Goal: Task Accomplishment & Management: Complete application form

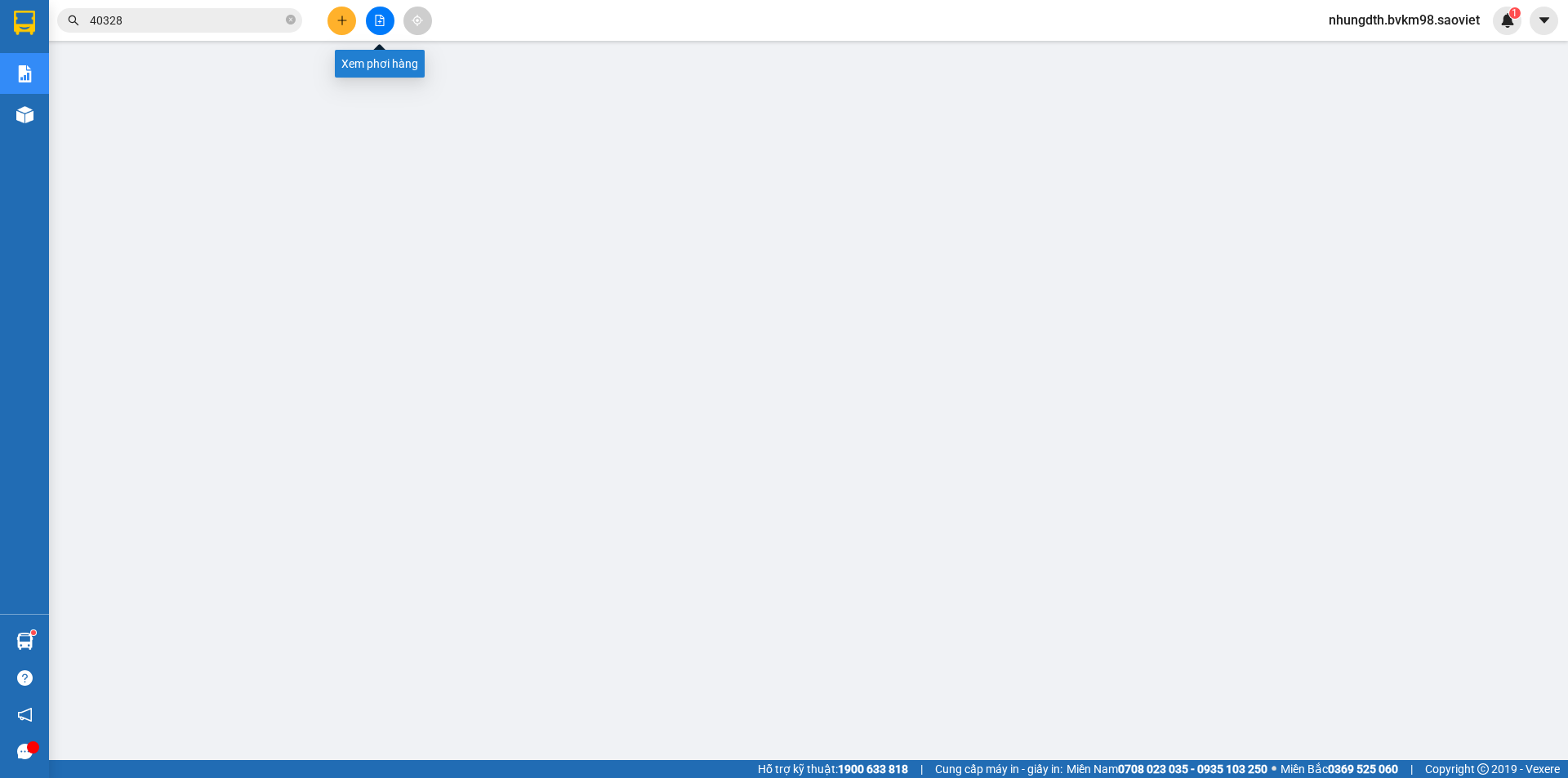
click at [377, 24] on icon "file-add" at bounding box center [380, 20] width 12 height 12
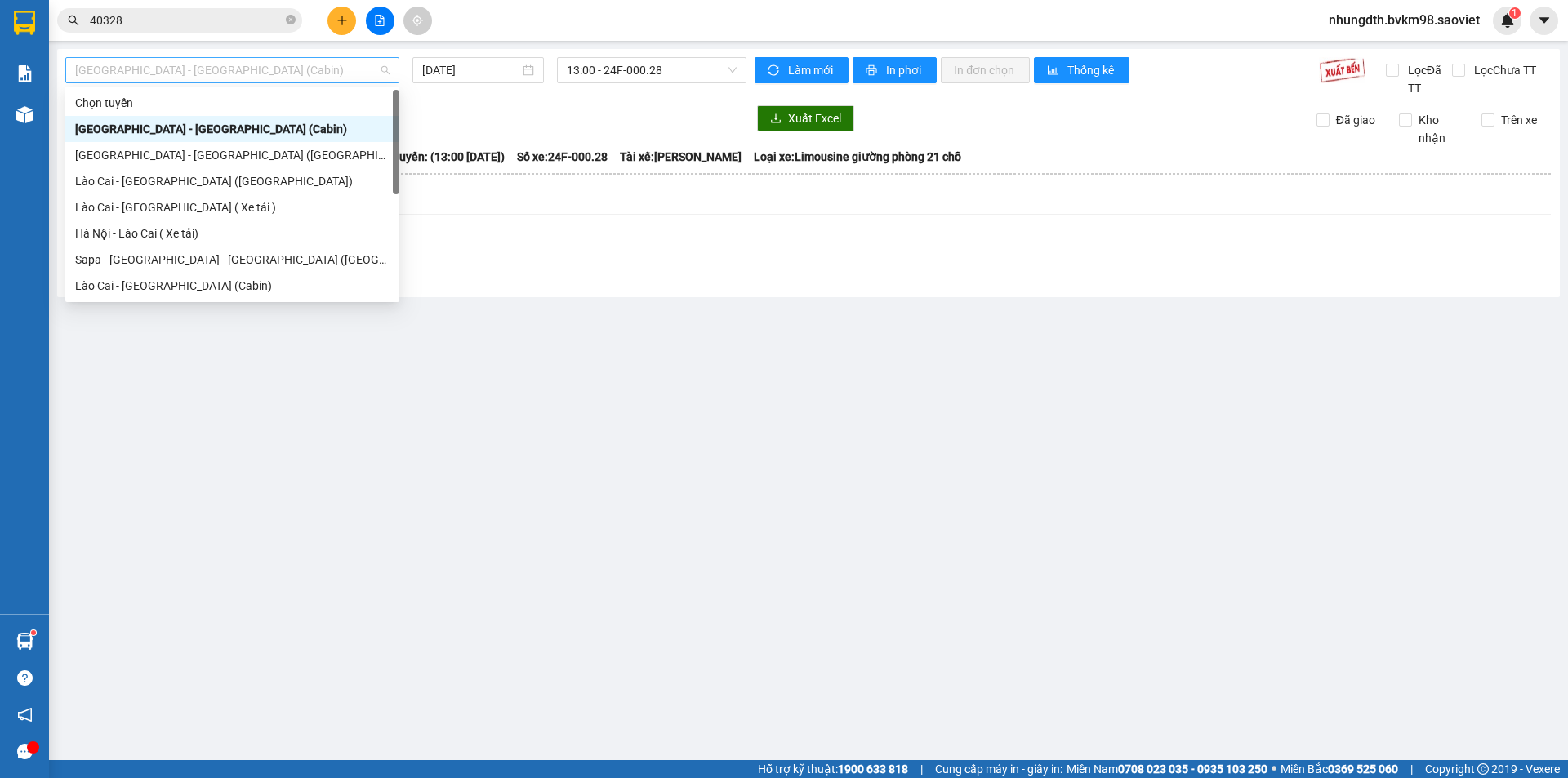
click at [223, 76] on span "[GEOGRAPHIC_DATA] - [GEOGRAPHIC_DATA] (Cabin)" at bounding box center [232, 70] width 315 height 25
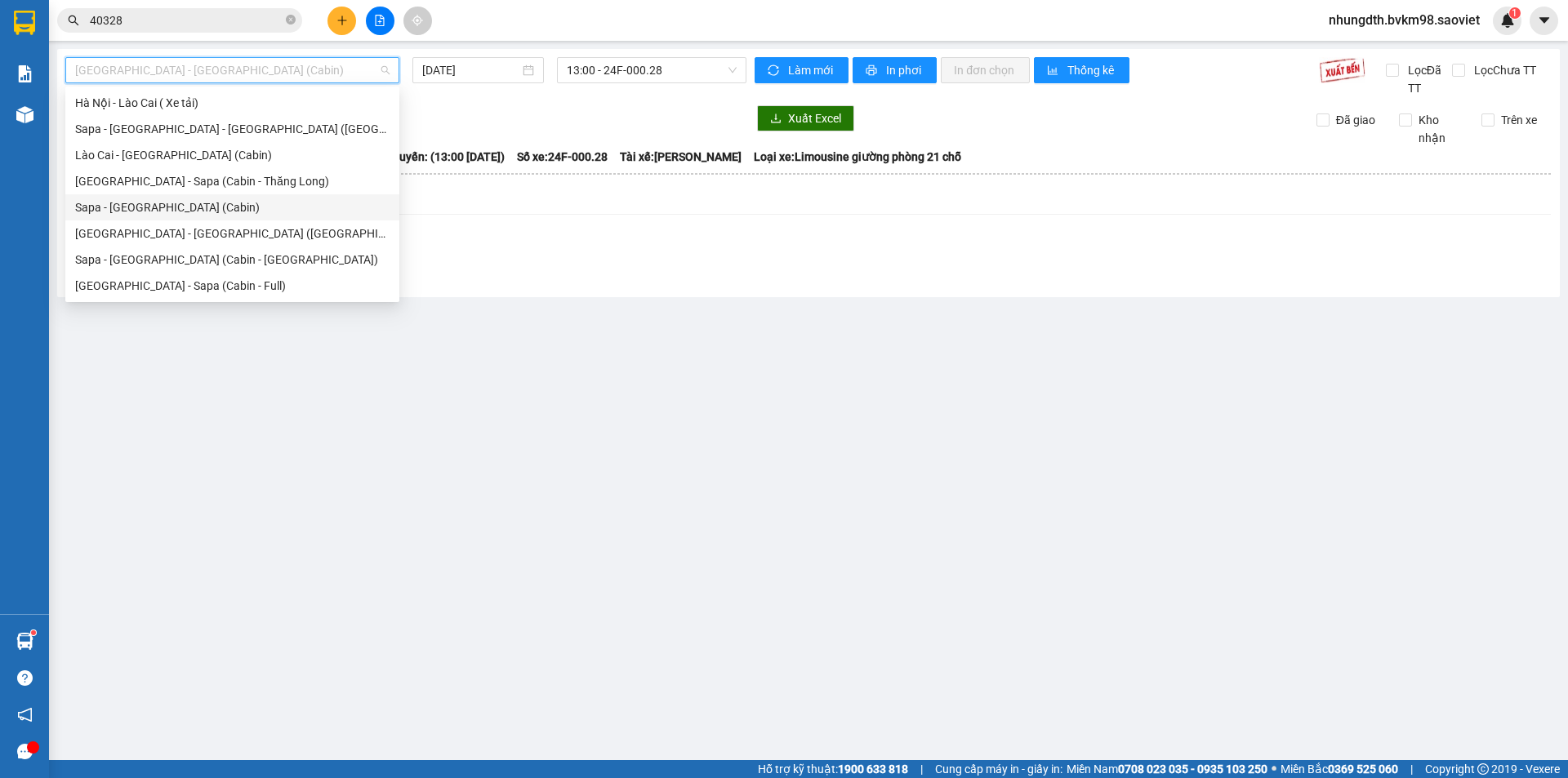
click at [174, 207] on div "Sapa - [GEOGRAPHIC_DATA] (Cabin)" at bounding box center [232, 207] width 315 height 18
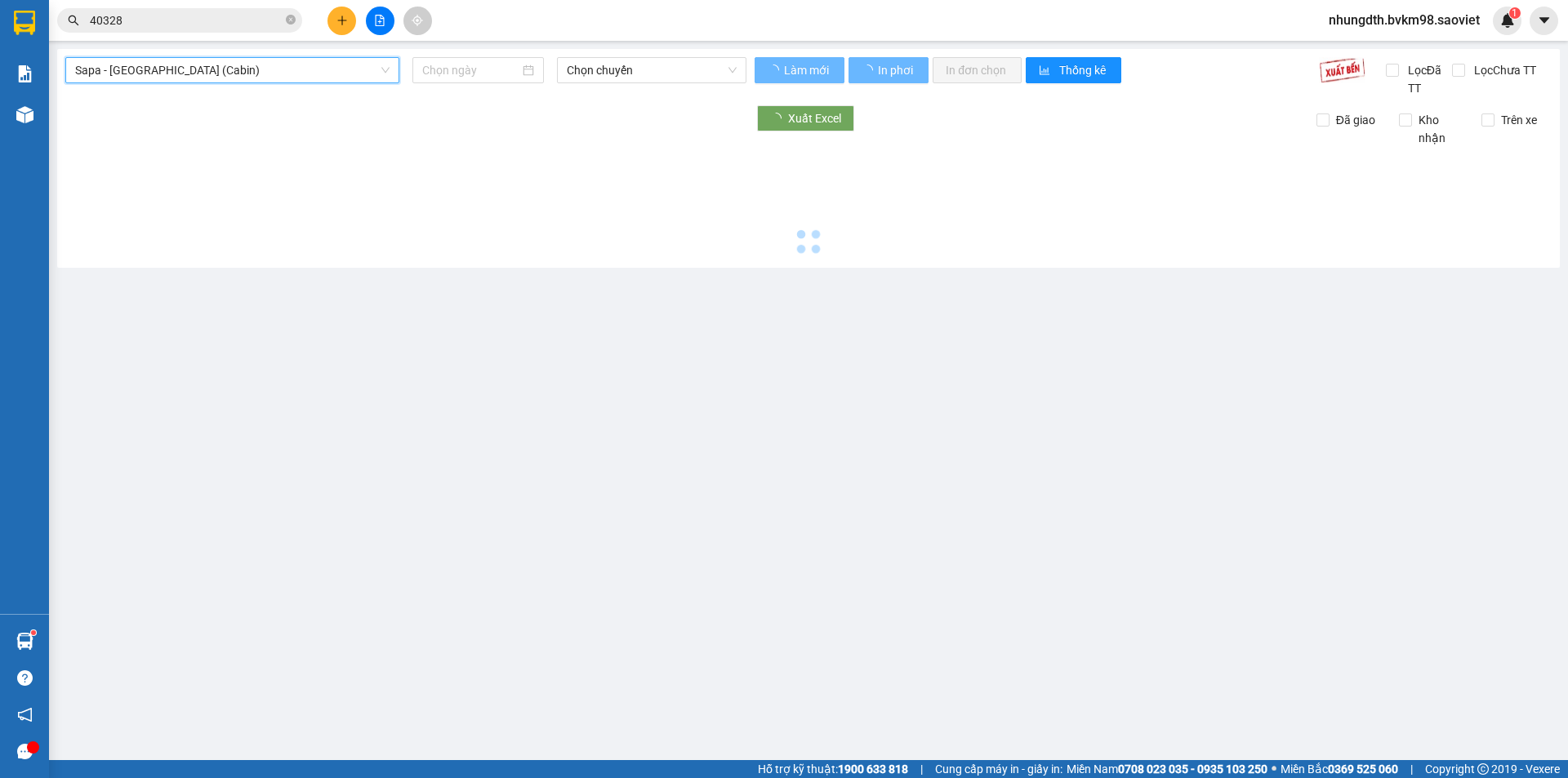
type input "[DATE]"
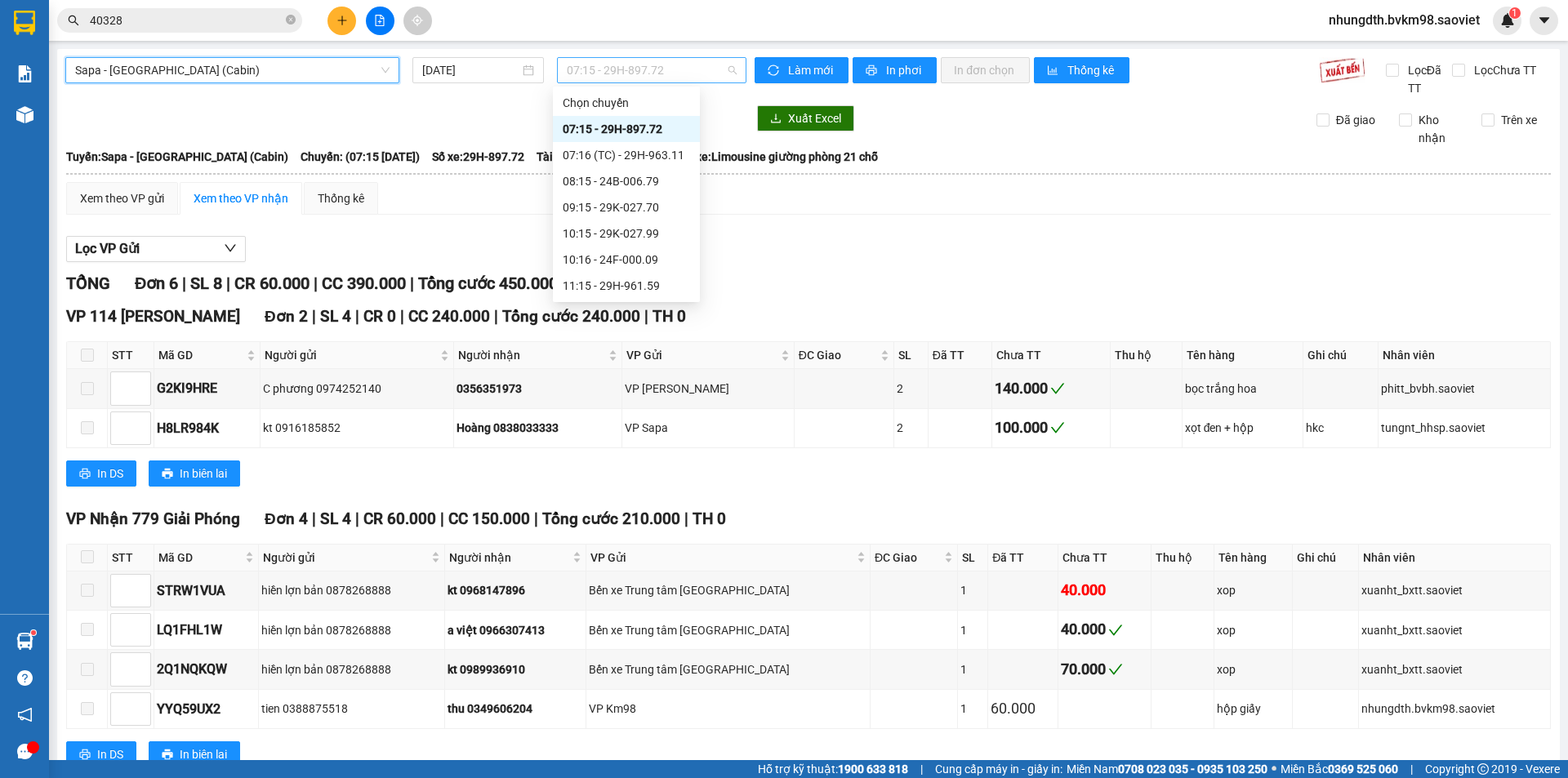
click at [643, 72] on span "07:15 - 29H-897.72" at bounding box center [651, 70] width 170 height 25
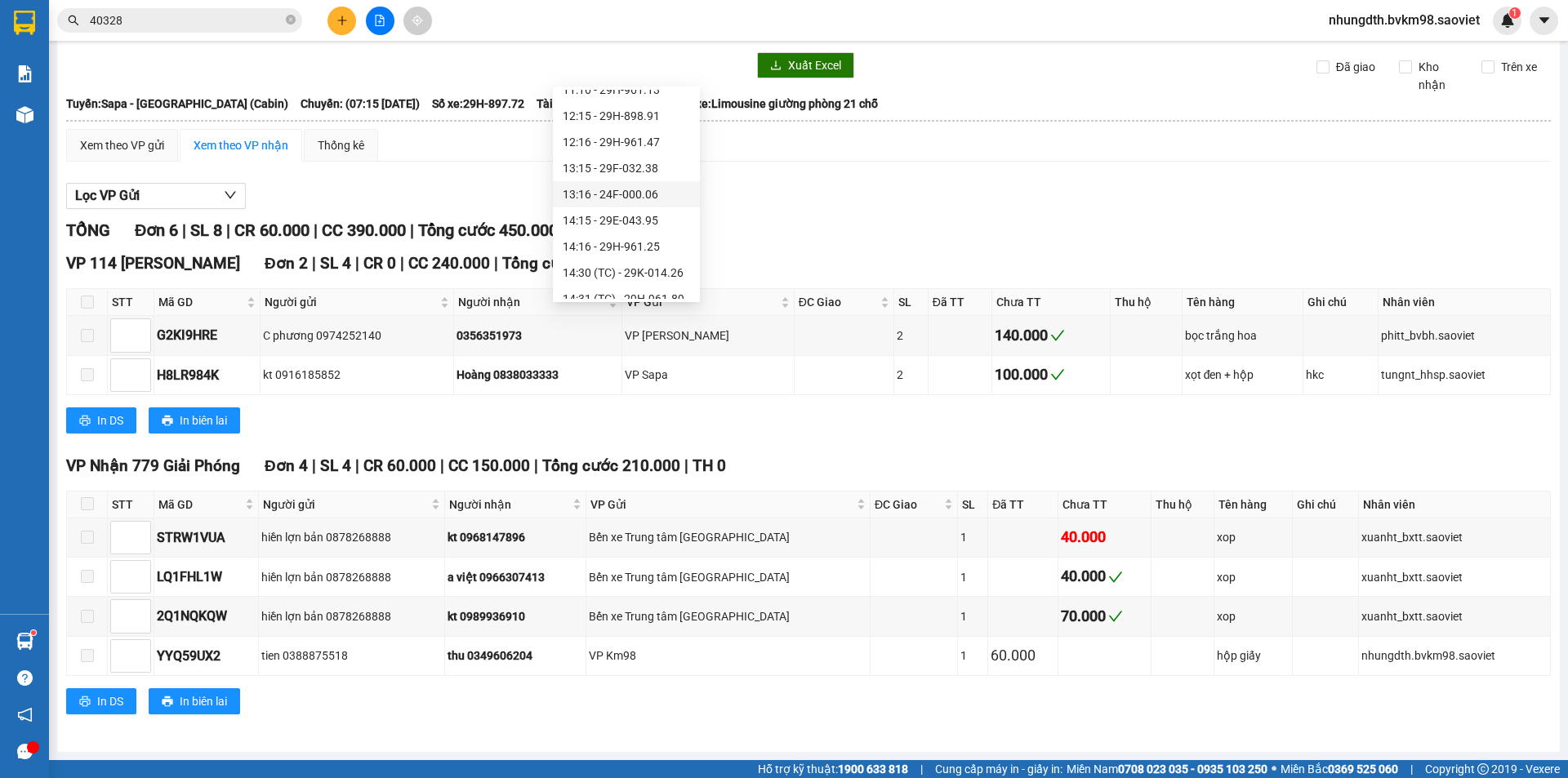
scroll to position [245, 0]
click at [646, 224] on div "14:16 - 29H-961.25" at bounding box center [626, 224] width 128 height 18
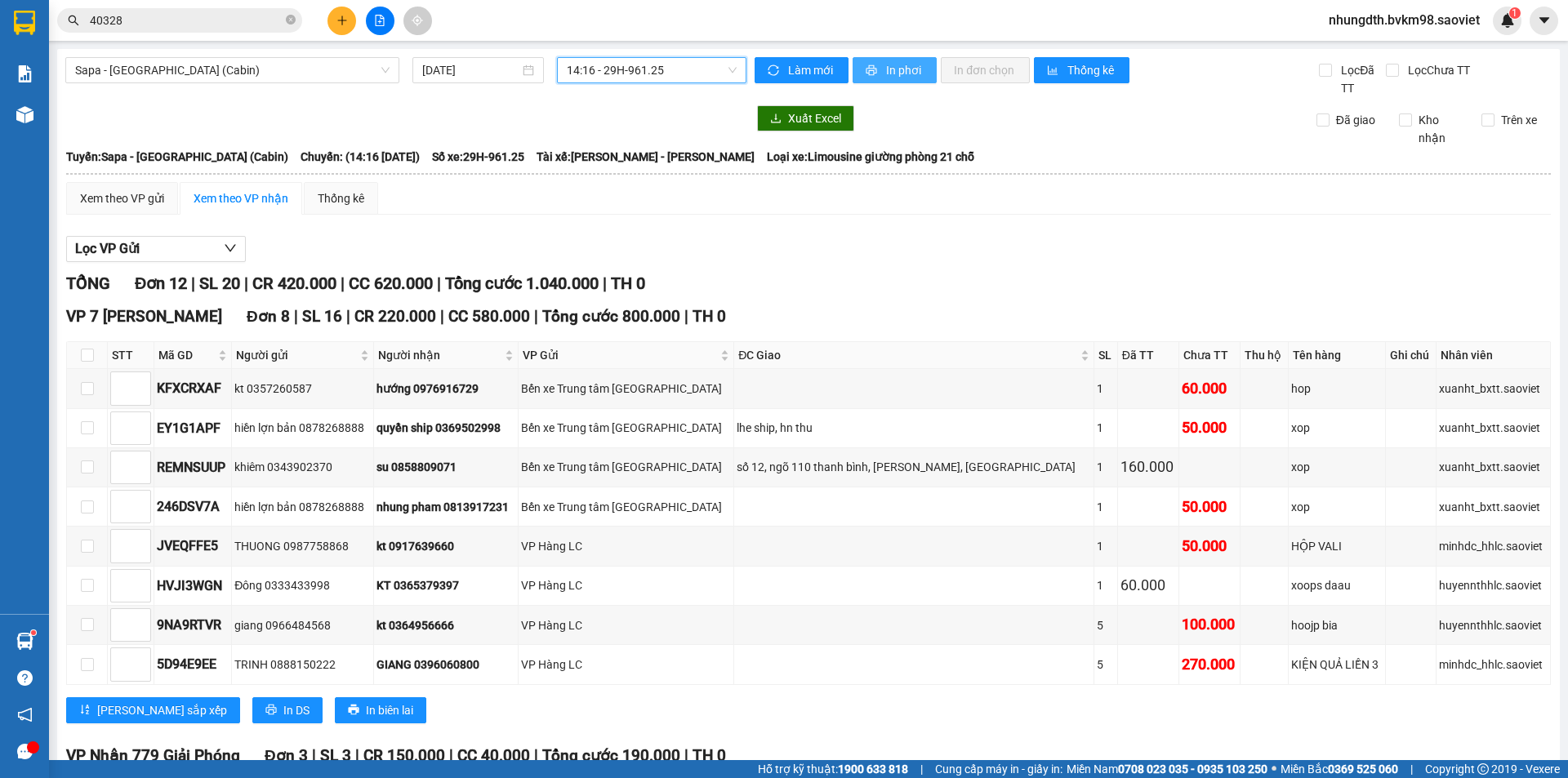
click at [877, 70] on button "In phơi" at bounding box center [895, 70] width 84 height 26
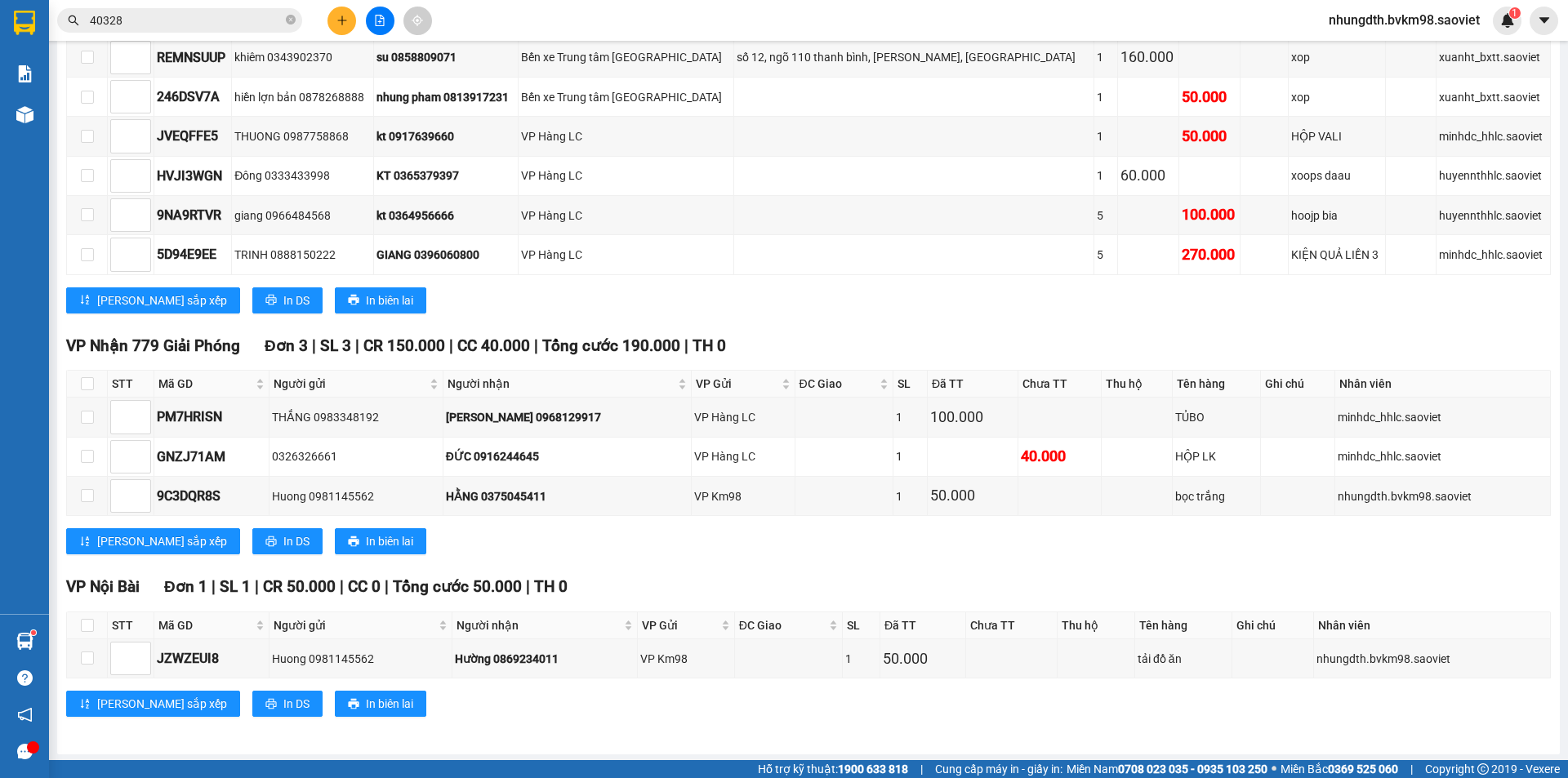
scroll to position [413, 0]
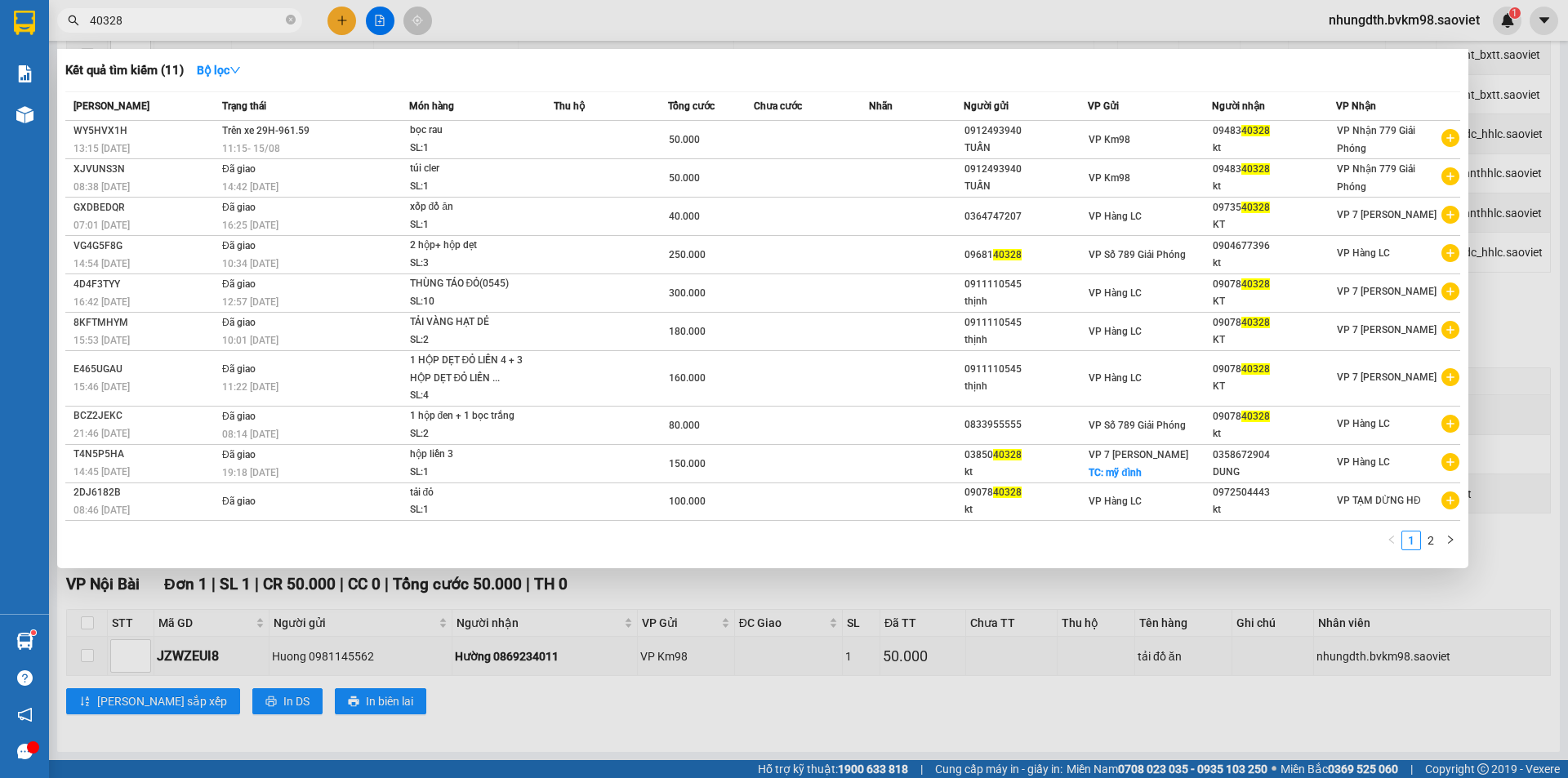
click at [148, 21] on input "40328" at bounding box center [186, 20] width 193 height 18
type input "4"
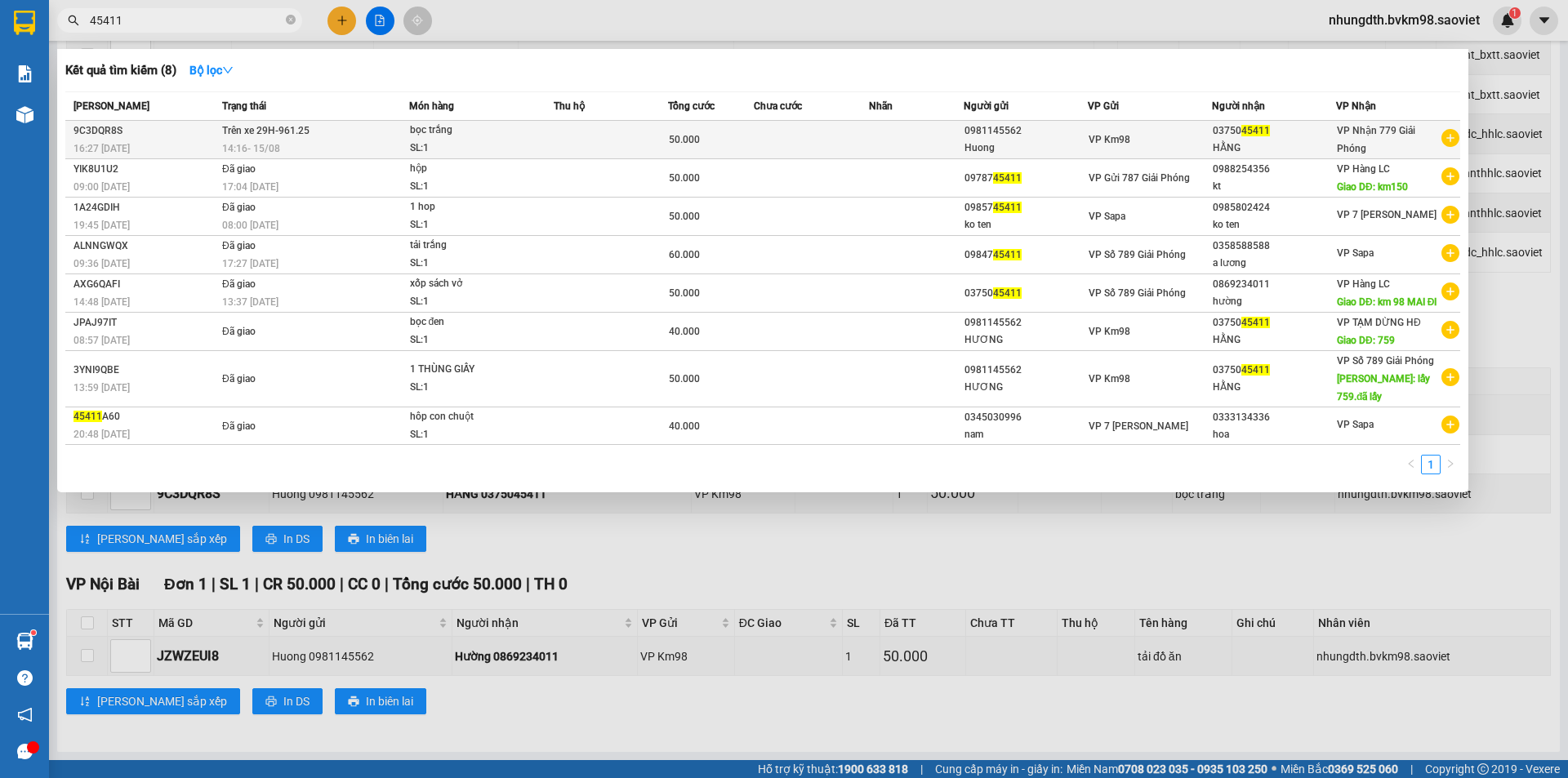
type input "45411"
click at [473, 138] on div "bọc trắng" at bounding box center [471, 130] width 123 height 18
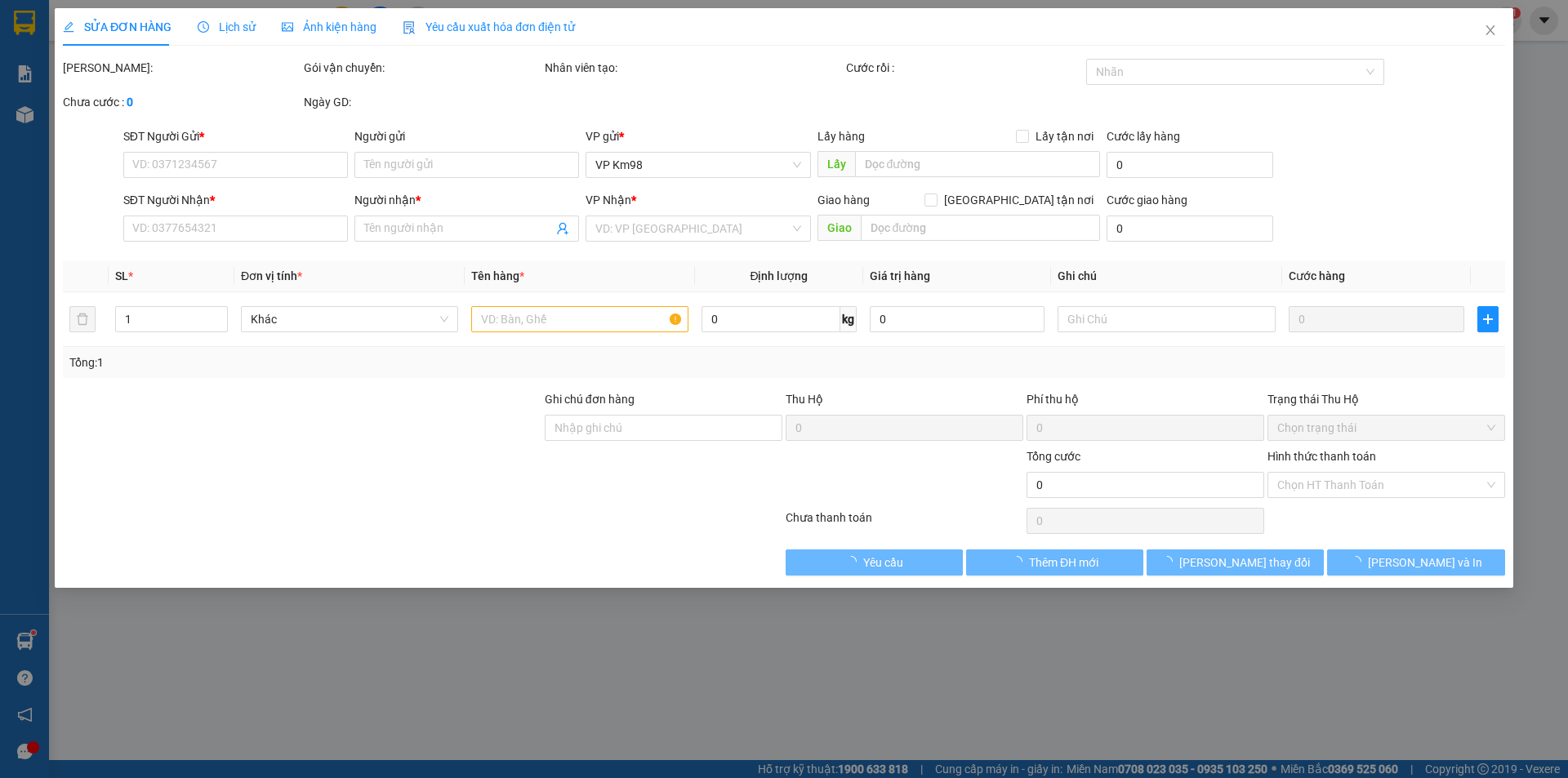
type input "0981145562"
type input "Huong"
type input "0375045411"
type input "HẰNG"
type input "50.000"
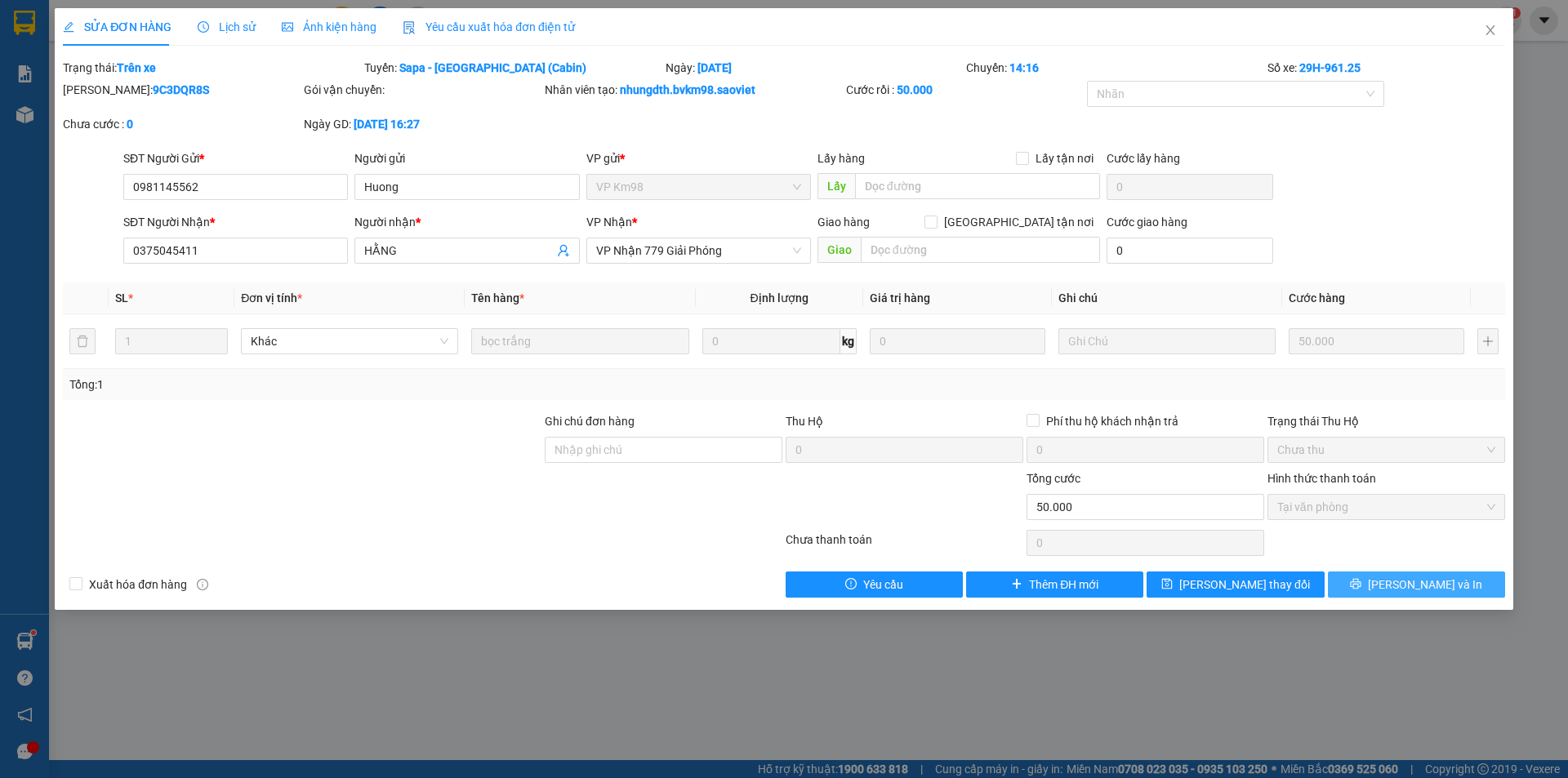
click at [1385, 576] on button "[PERSON_NAME] và In" at bounding box center [1416, 584] width 177 height 26
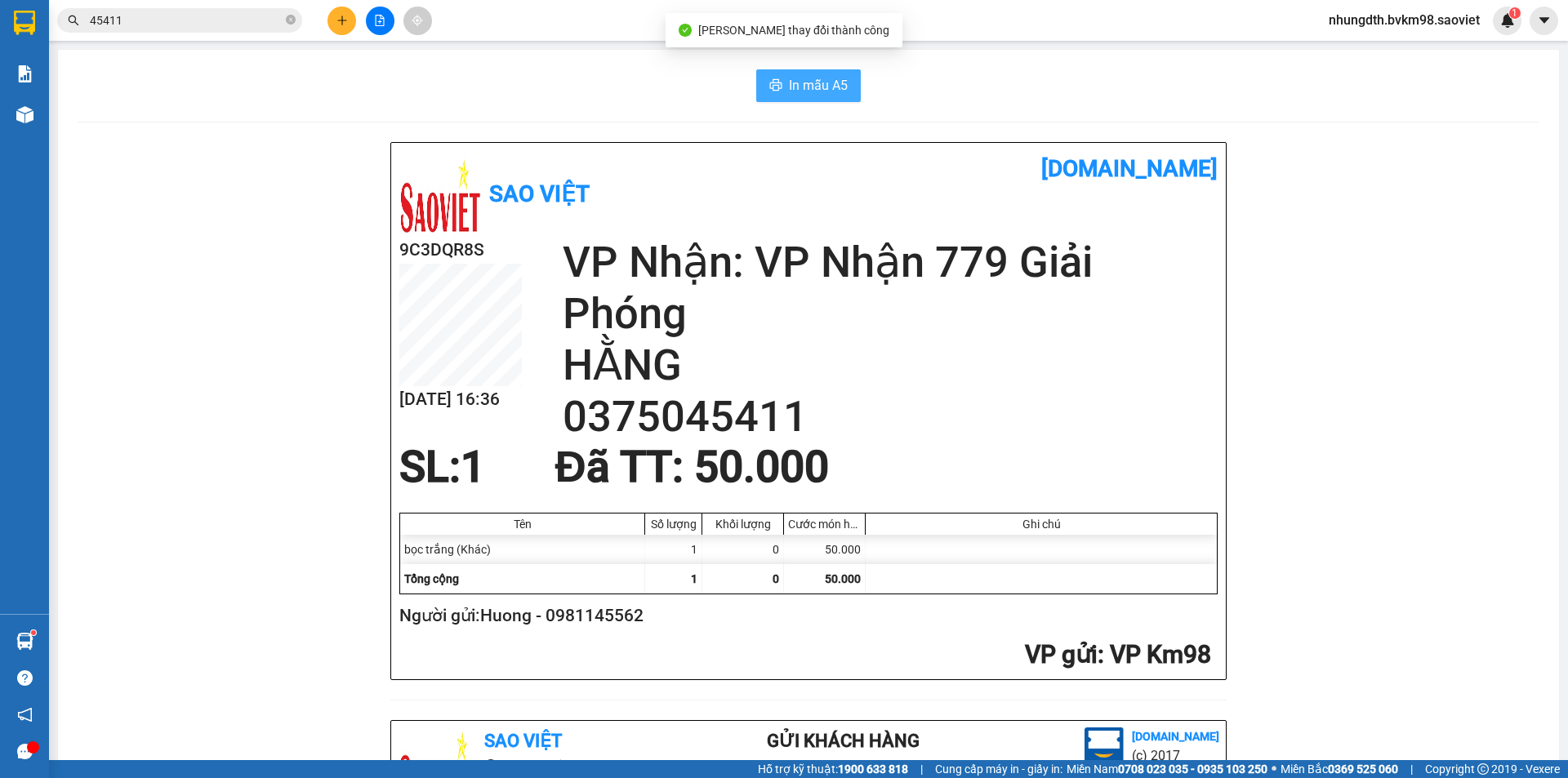
click at [806, 87] on span "In mẫu A5" at bounding box center [817, 84] width 59 height 20
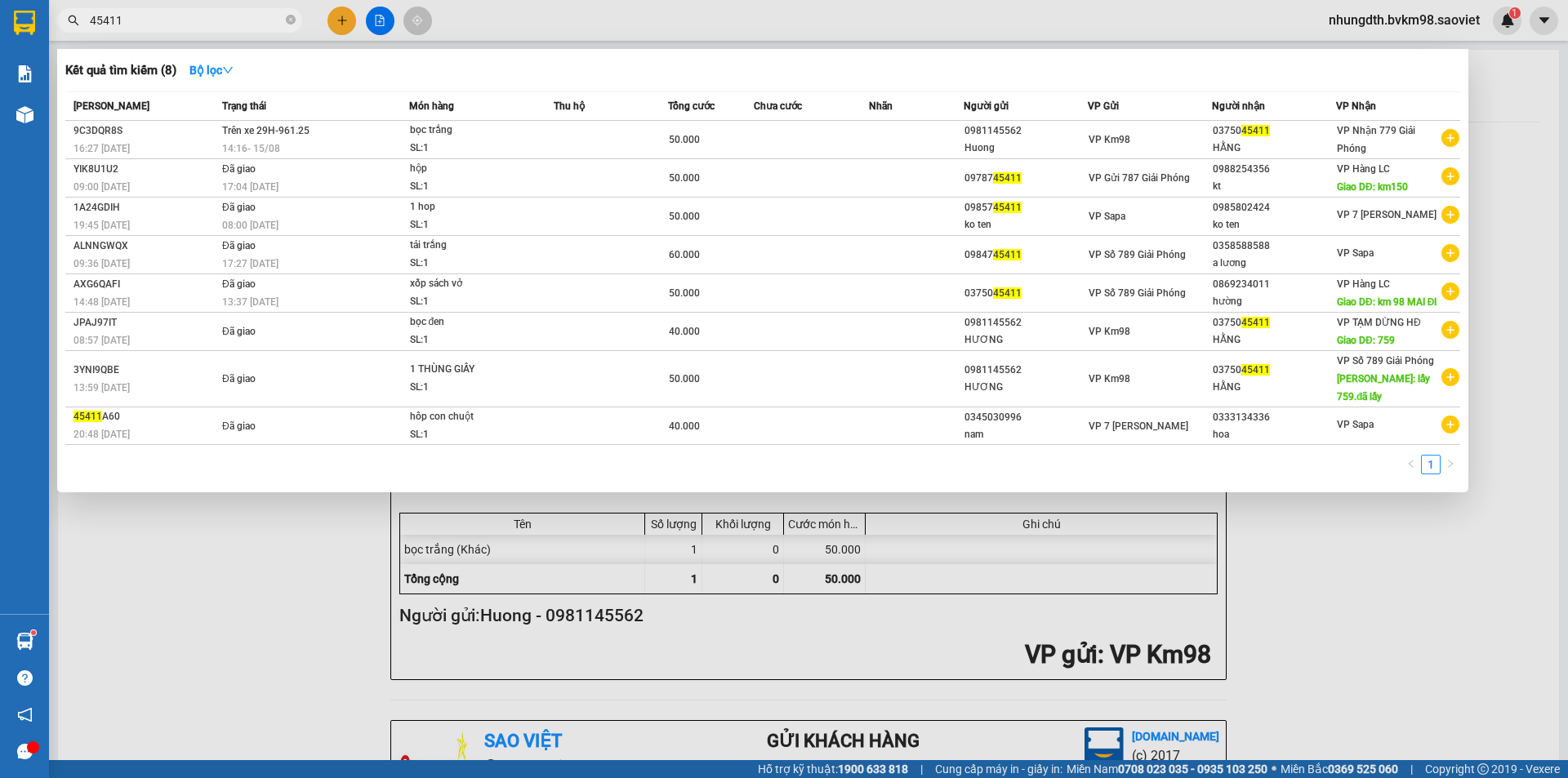
click at [159, 25] on input "45411" at bounding box center [186, 20] width 193 height 18
type input "4"
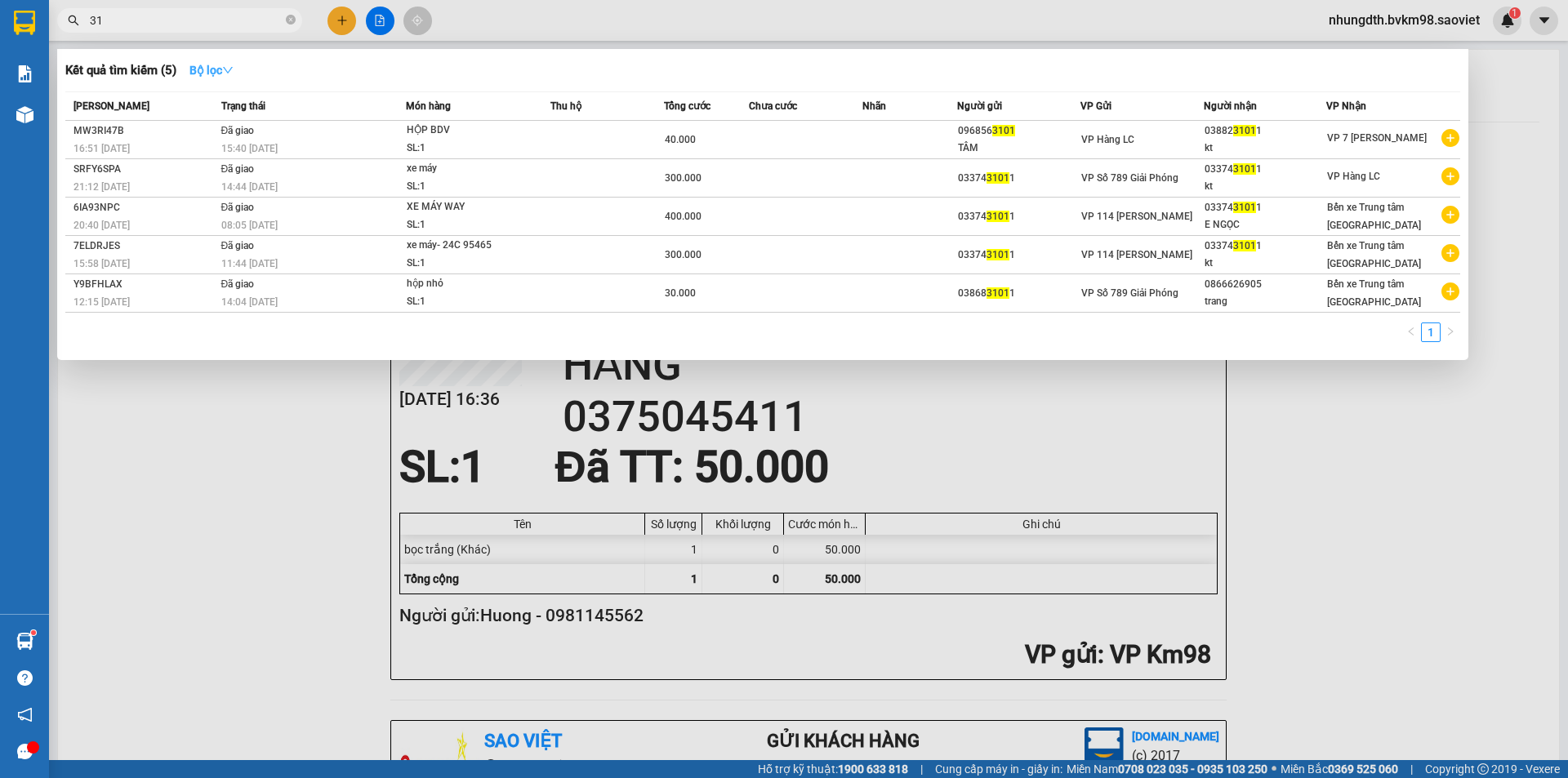
type input "3"
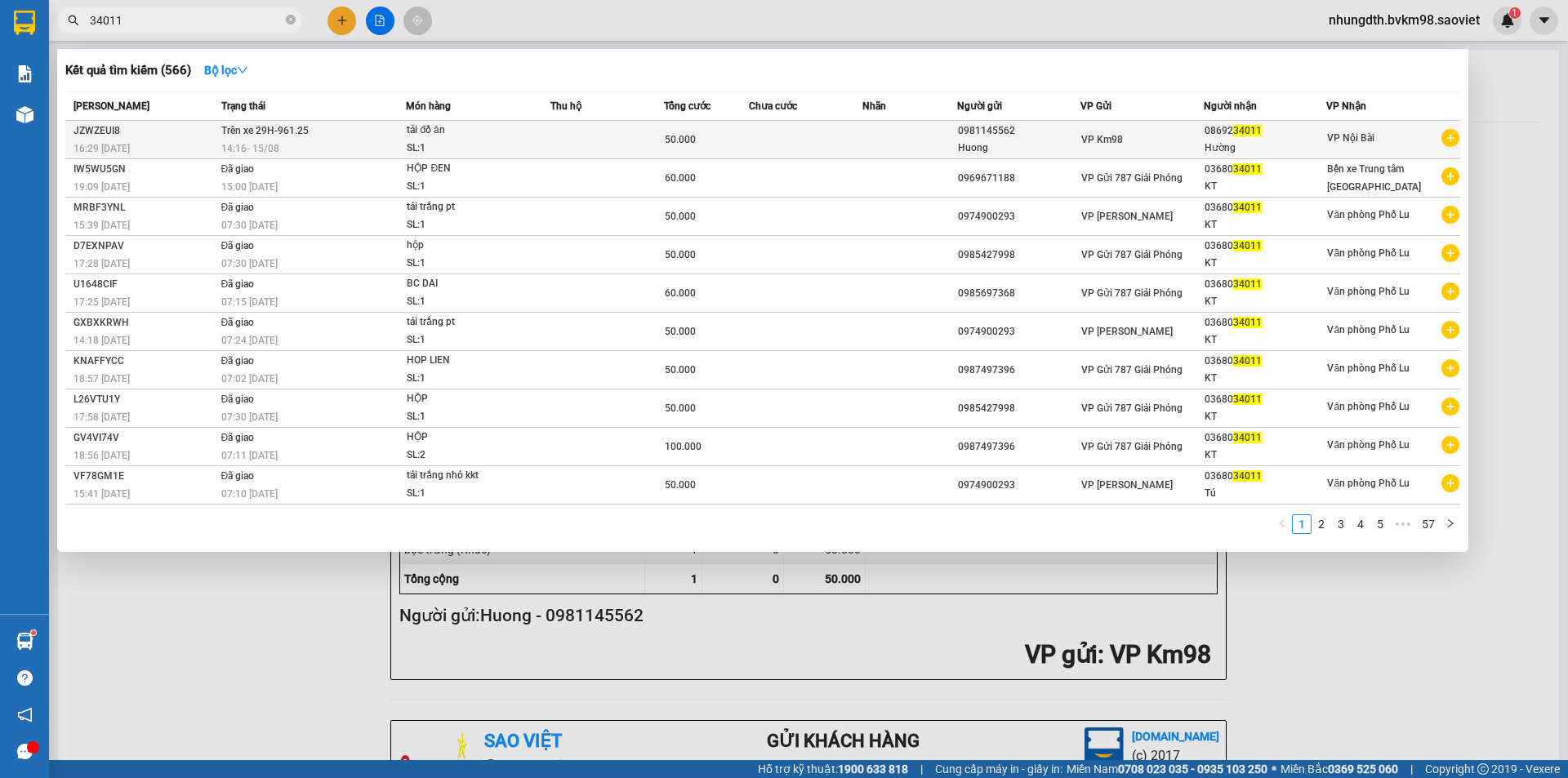
type input "34011"
click at [484, 136] on div "tải đồ ăn" at bounding box center [468, 130] width 123 height 18
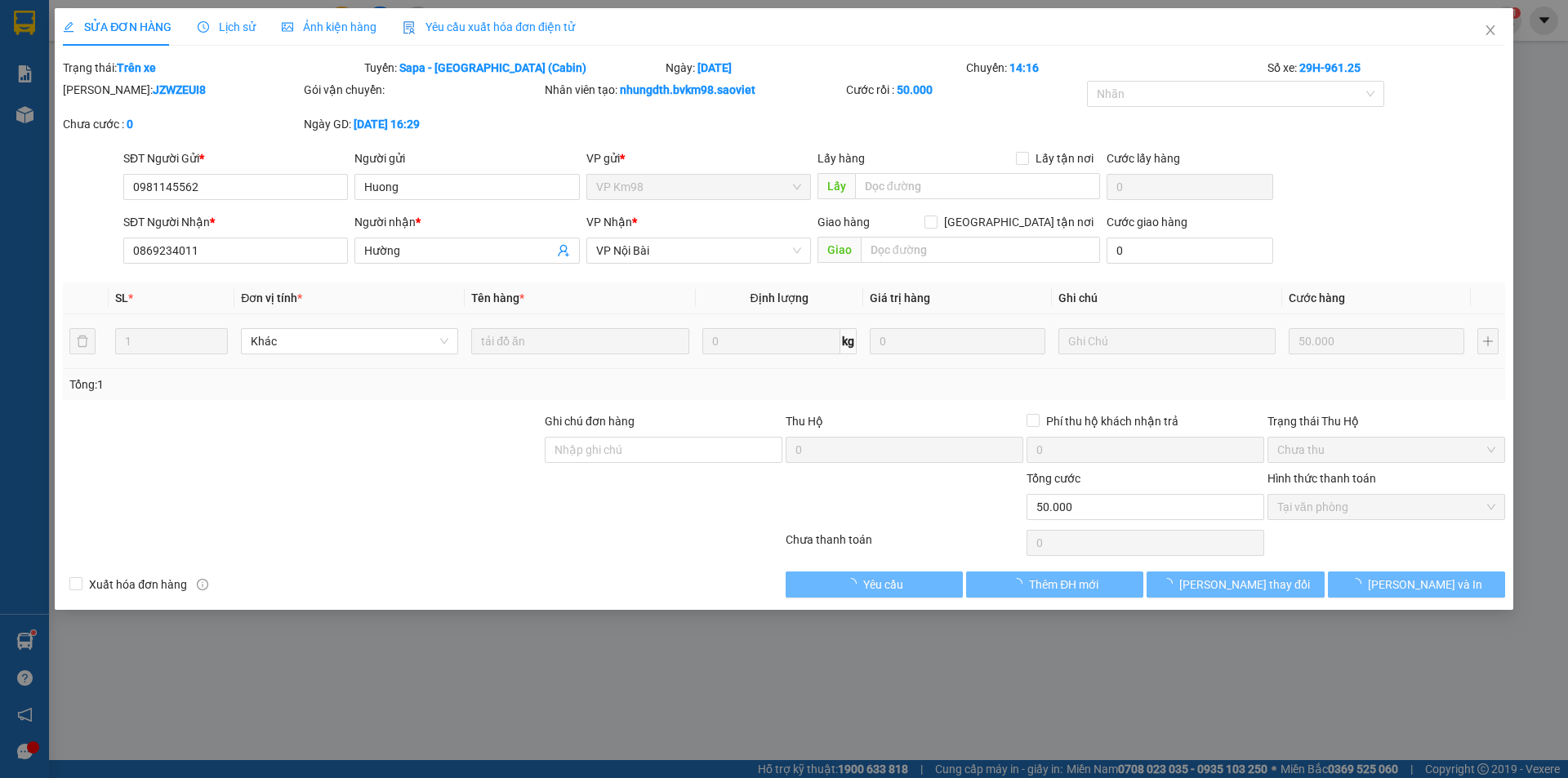
type input "0981145562"
type input "Huong"
type input "0869234011"
type input "Hường"
type input "50.000"
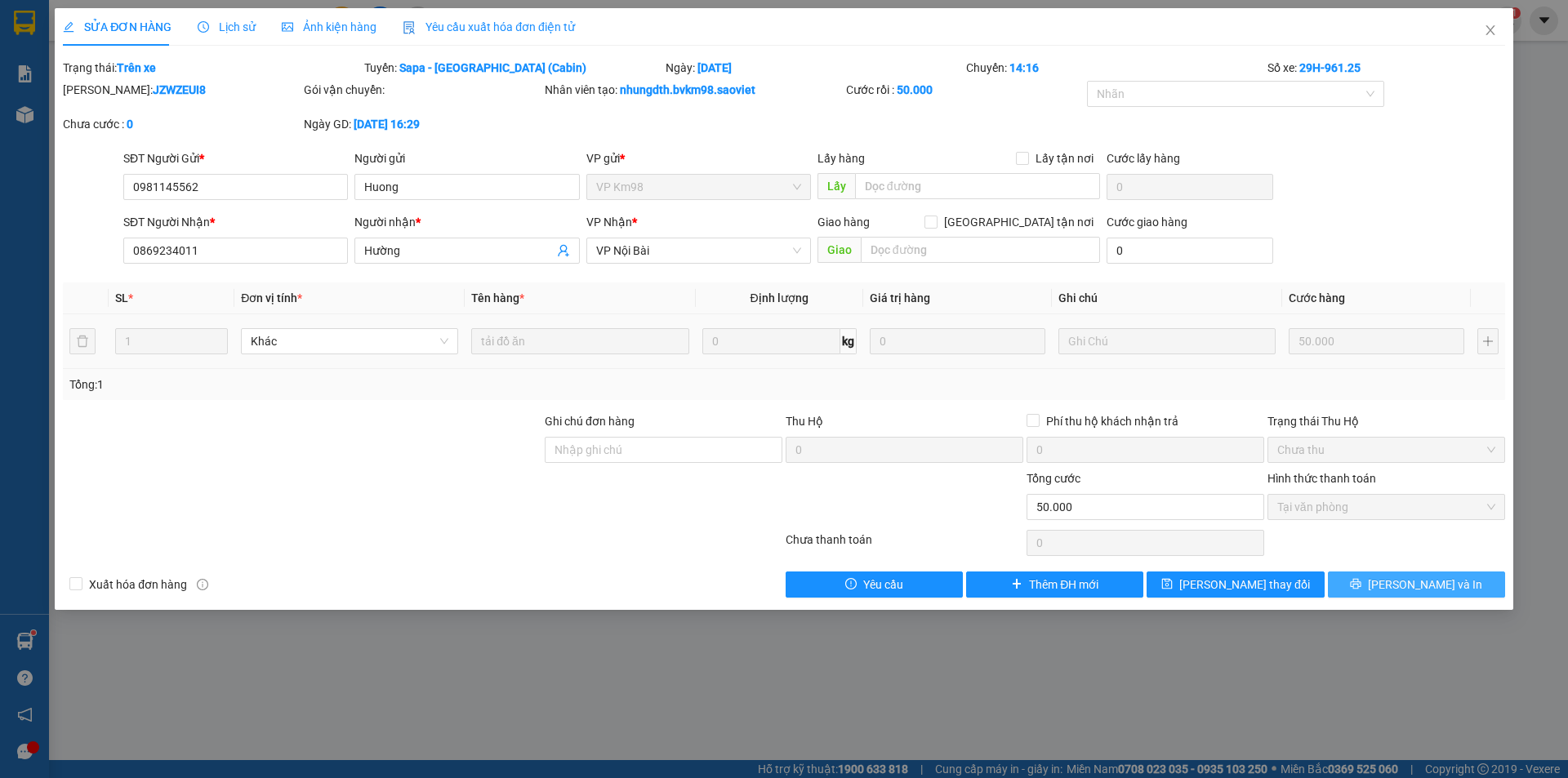
drag, startPoint x: 1385, startPoint y: 579, endPoint x: 1363, endPoint y: 552, distance: 34.8
click at [1361, 579] on icon "printer" at bounding box center [1355, 584] width 12 height 12
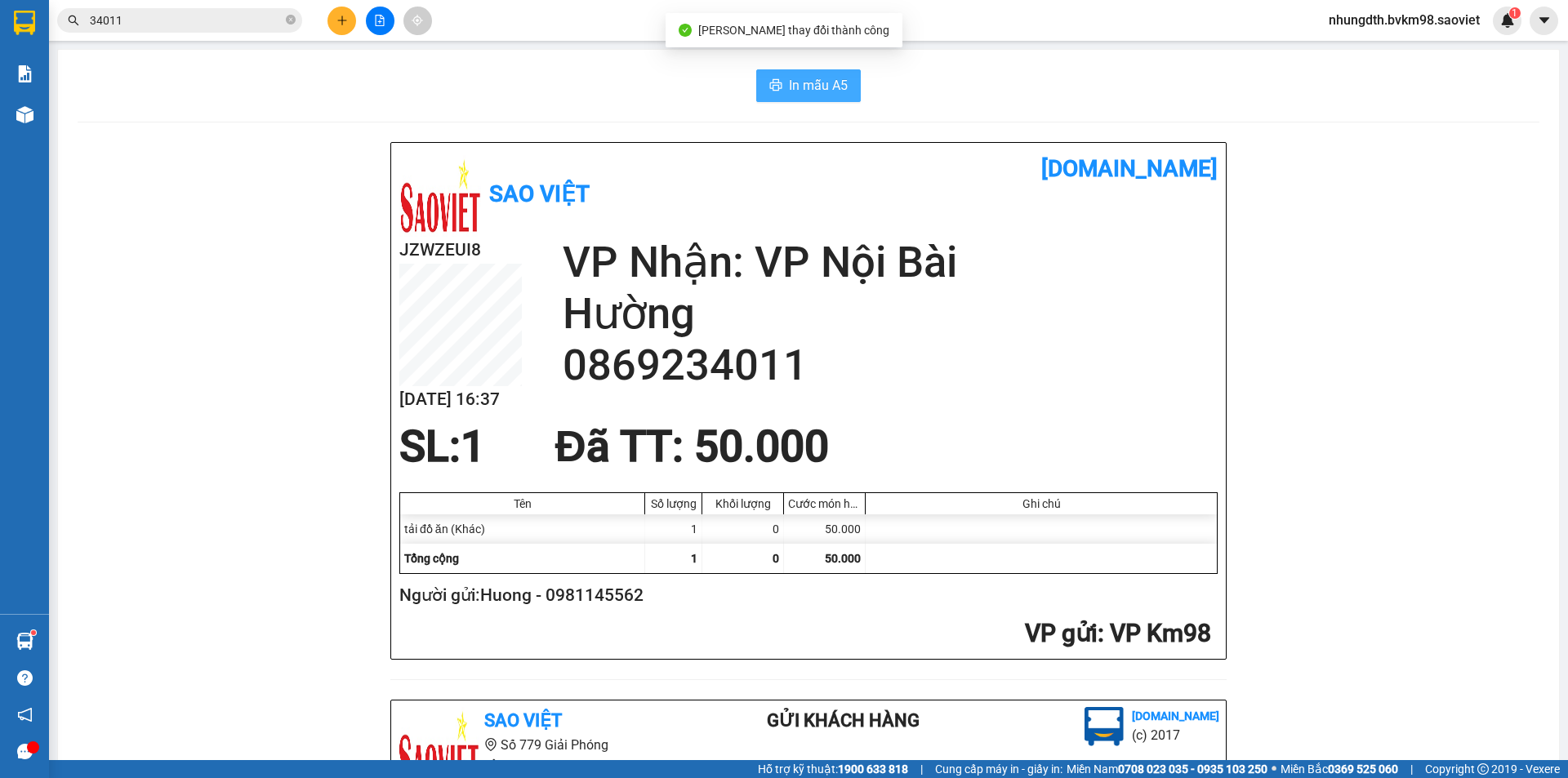
drag, startPoint x: 822, startPoint y: 84, endPoint x: 914, endPoint y: 118, distance: 98.1
click at [821, 86] on span "In mẫu A5" at bounding box center [817, 84] width 59 height 20
click at [805, 93] on span "In mẫu A5" at bounding box center [817, 84] width 59 height 20
